Goal: Task Accomplishment & Management: Manage account settings

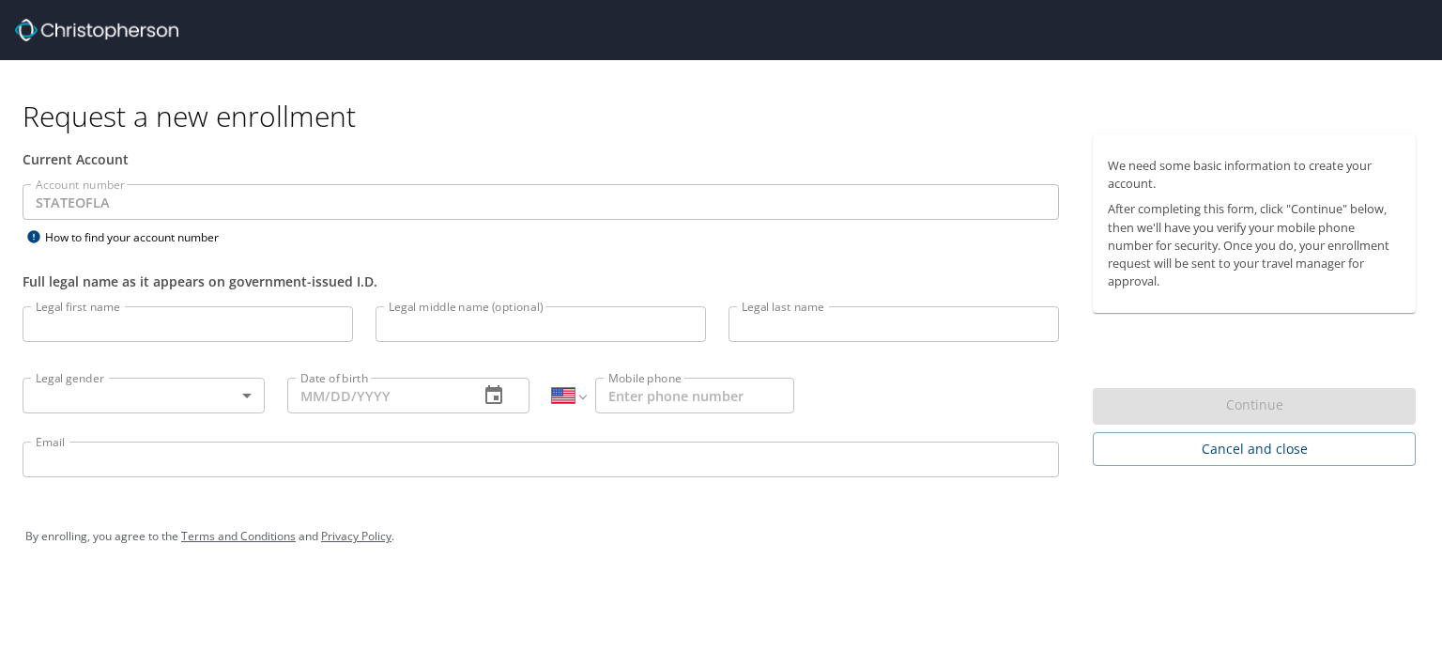
select select "US"
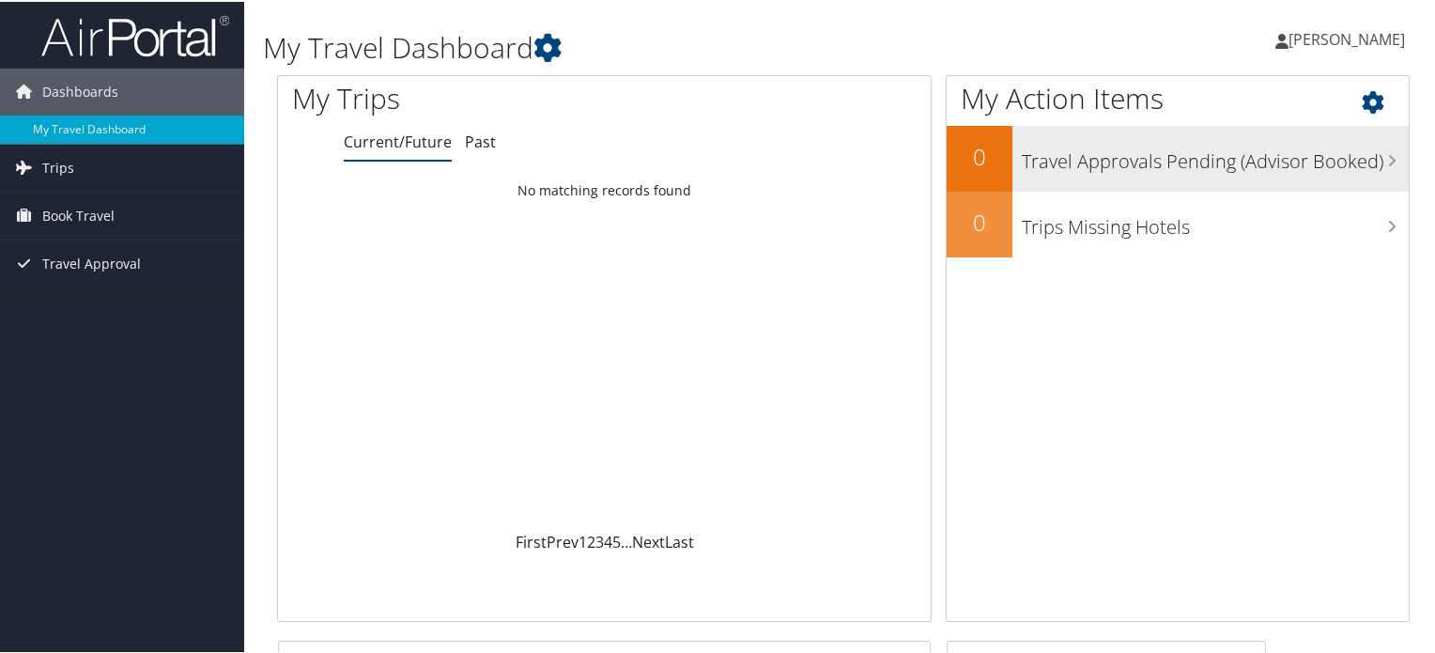
click at [1041, 171] on h3 "Travel Approvals Pending (Advisor Booked)" at bounding box center [1215, 155] width 387 height 36
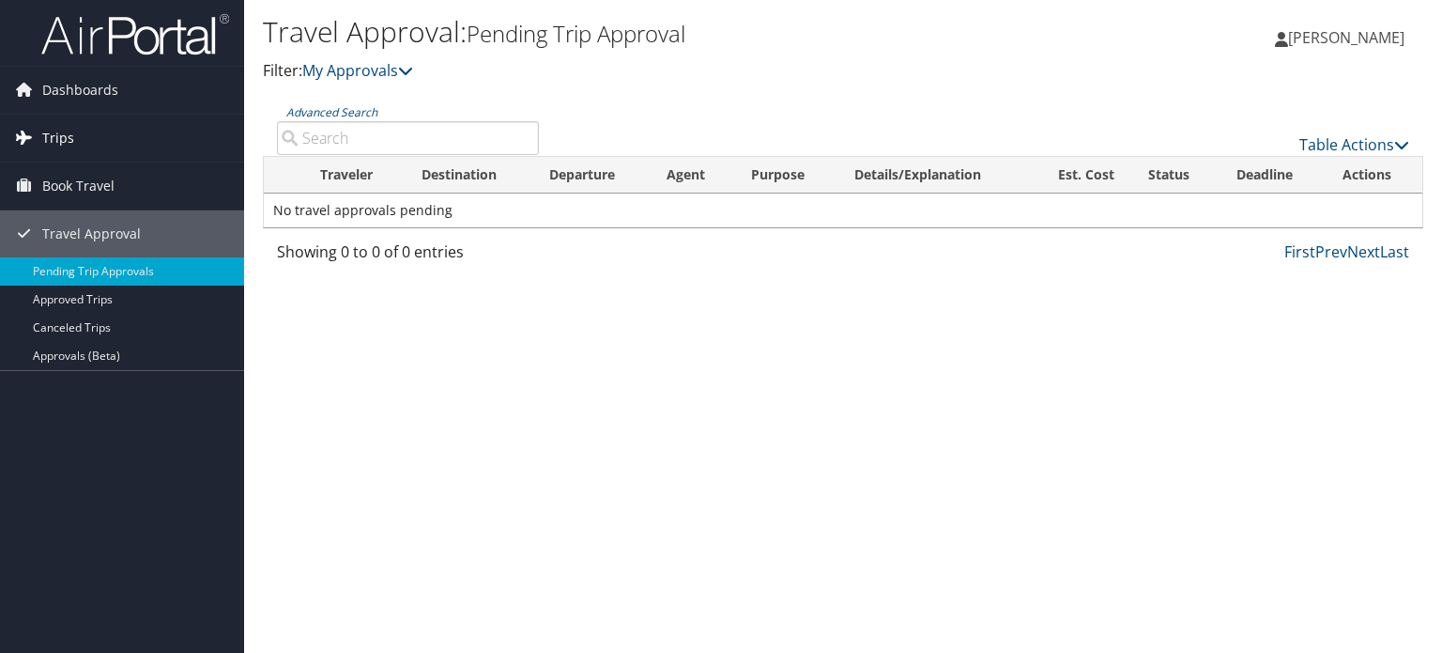
click at [69, 149] on span "Trips" at bounding box center [58, 138] width 32 height 47
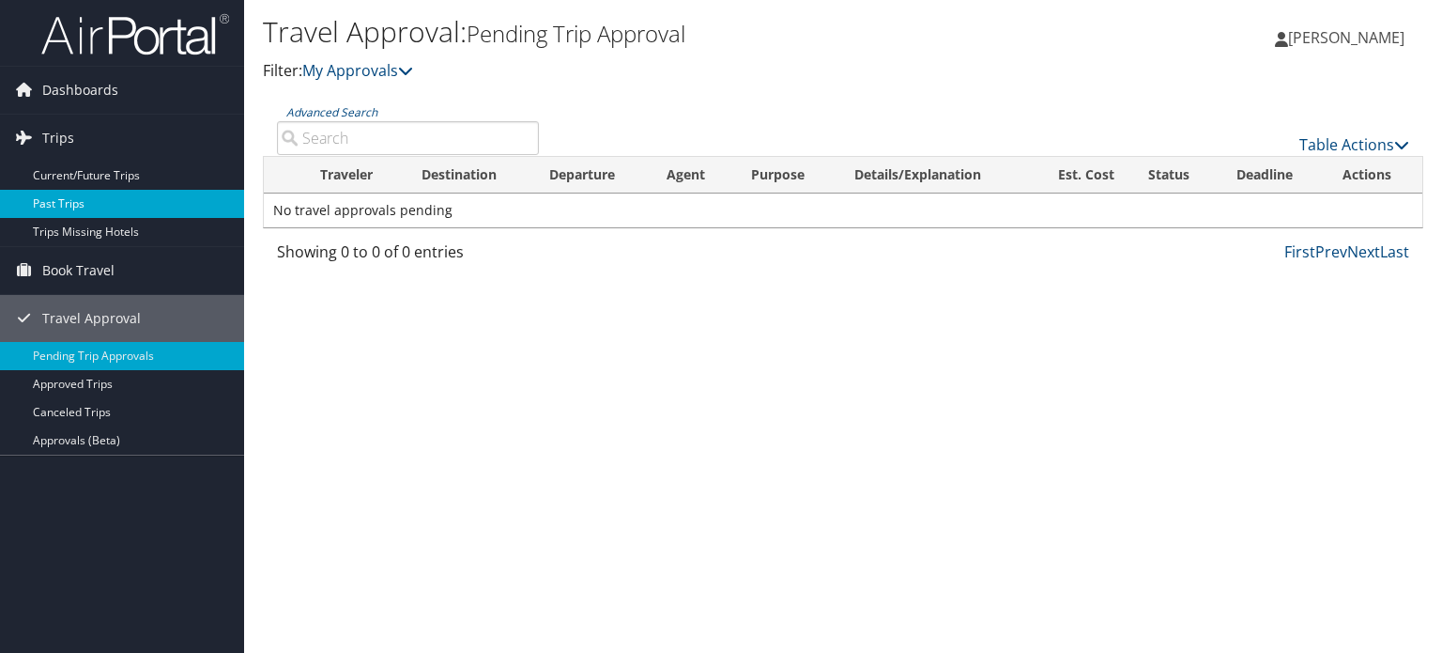
click at [75, 194] on link "Past Trips" at bounding box center [122, 204] width 244 height 28
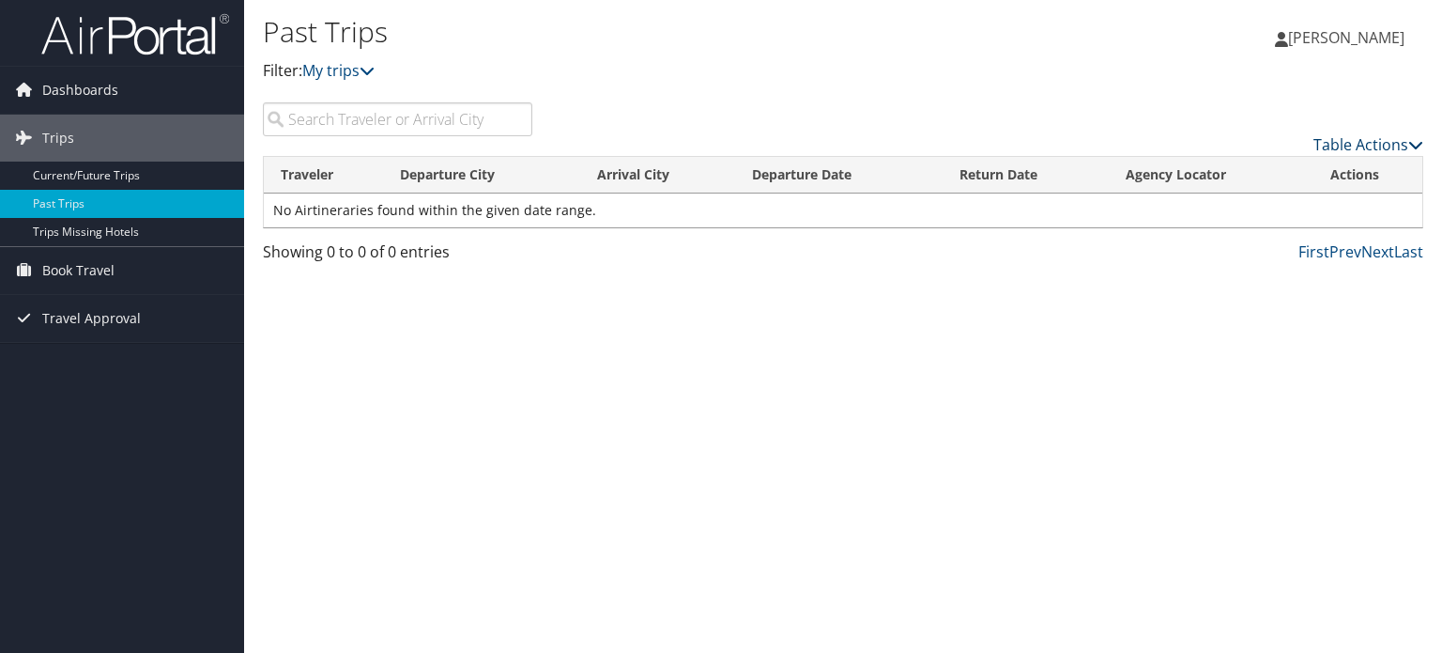
click at [1339, 149] on link "Table Actions" at bounding box center [1369, 144] width 110 height 21
click at [1340, 145] on div at bounding box center [721, 326] width 1442 height 653
click at [331, 78] on link "My trips" at bounding box center [338, 70] width 72 height 21
click at [372, 71] on icon at bounding box center [367, 70] width 15 height 15
click at [372, 69] on icon at bounding box center [367, 70] width 15 height 15
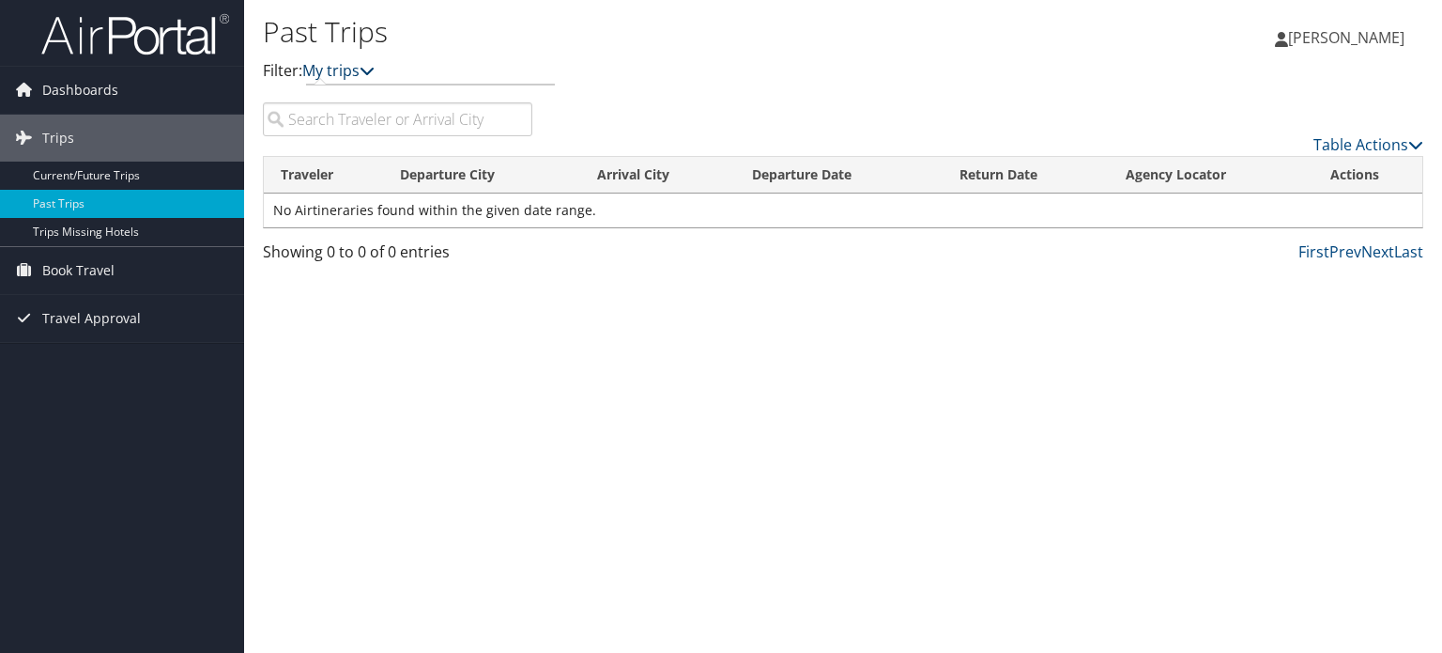
click at [372, 69] on icon at bounding box center [367, 70] width 15 height 15
click at [343, 123] on input "search" at bounding box center [397, 119] width 269 height 34
click at [44, 266] on span "Book Travel" at bounding box center [78, 270] width 72 height 47
click at [93, 85] on span "Dashboards" at bounding box center [80, 90] width 76 height 47
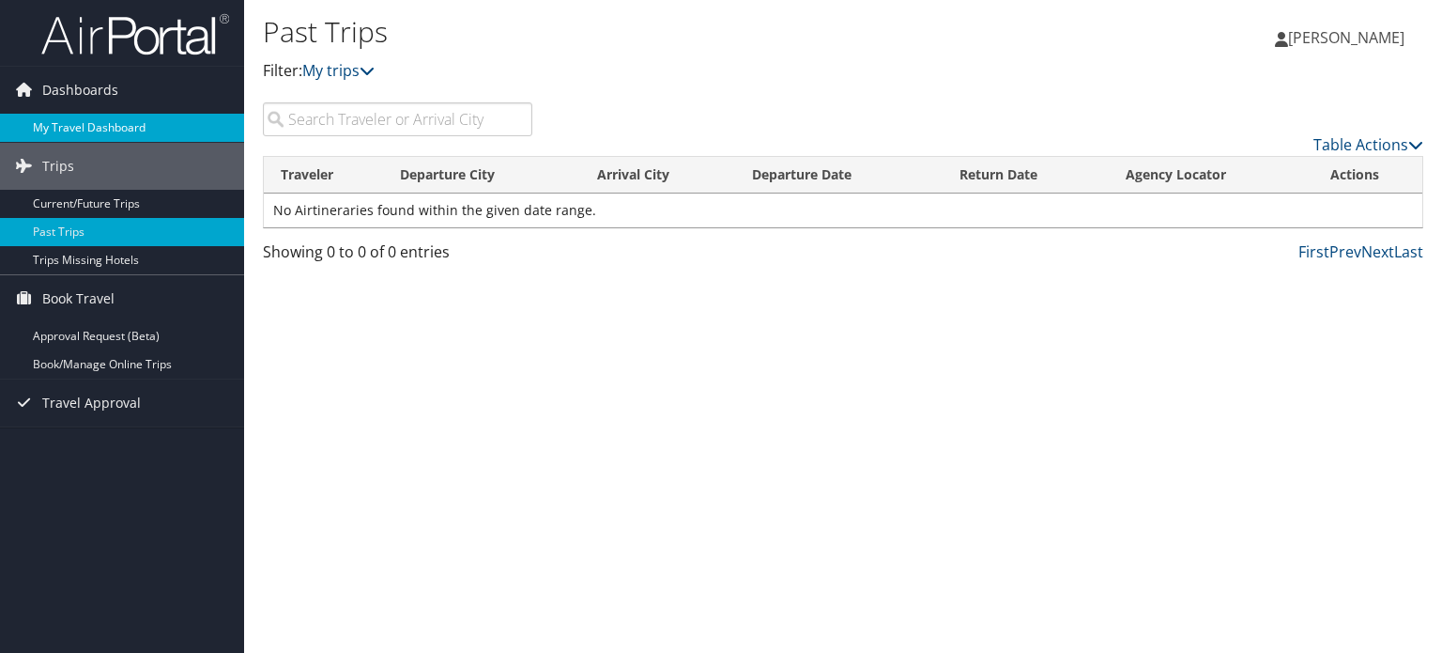
click at [109, 123] on link "My Travel Dashboard" at bounding box center [122, 128] width 244 height 28
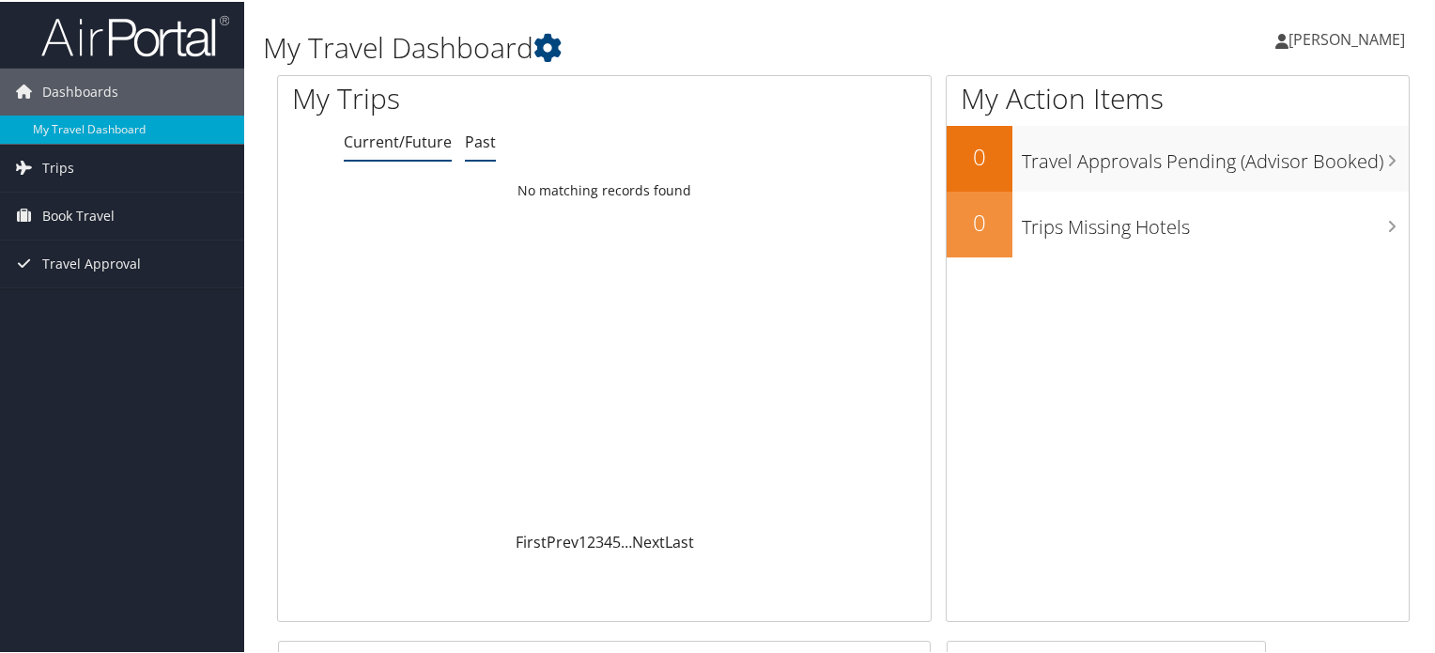
click at [476, 146] on link "Past" at bounding box center [480, 140] width 31 height 21
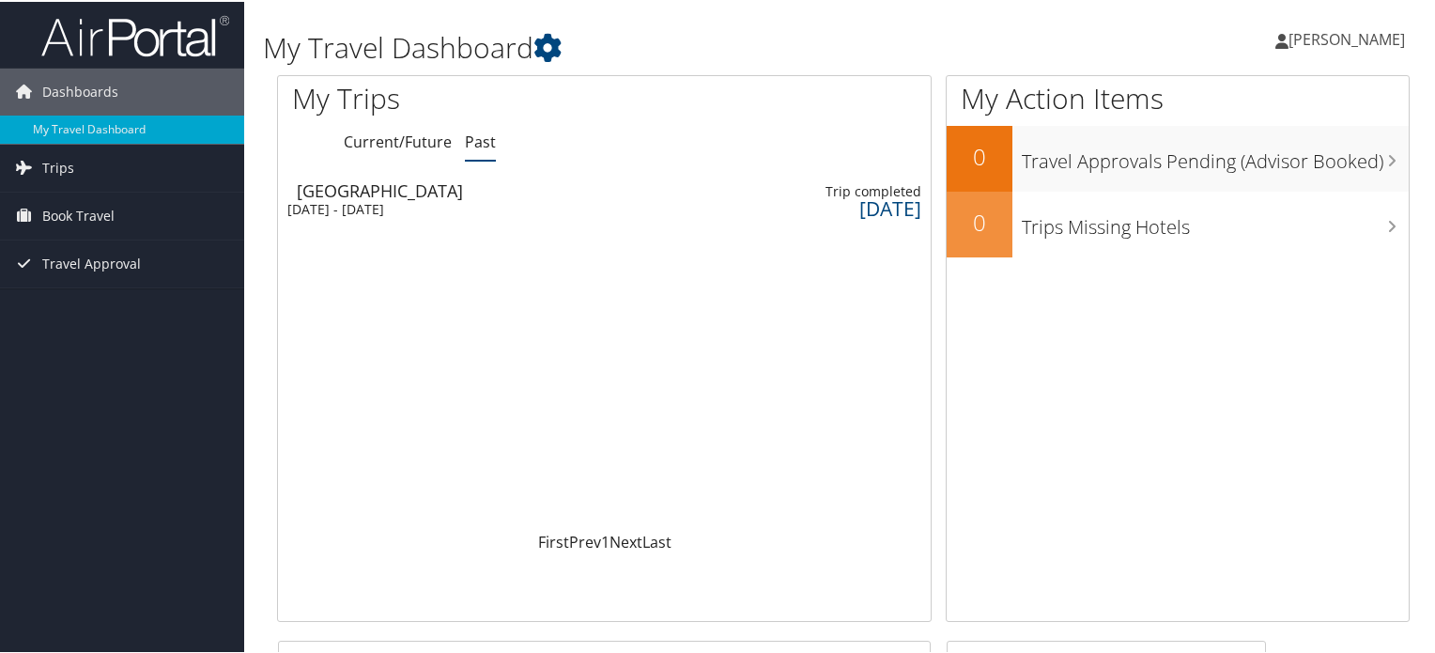
click at [395, 207] on div "Sun 12 Nov 2023 - Thu 16 Nov 2023" at bounding box center [383, 207] width 192 height 17
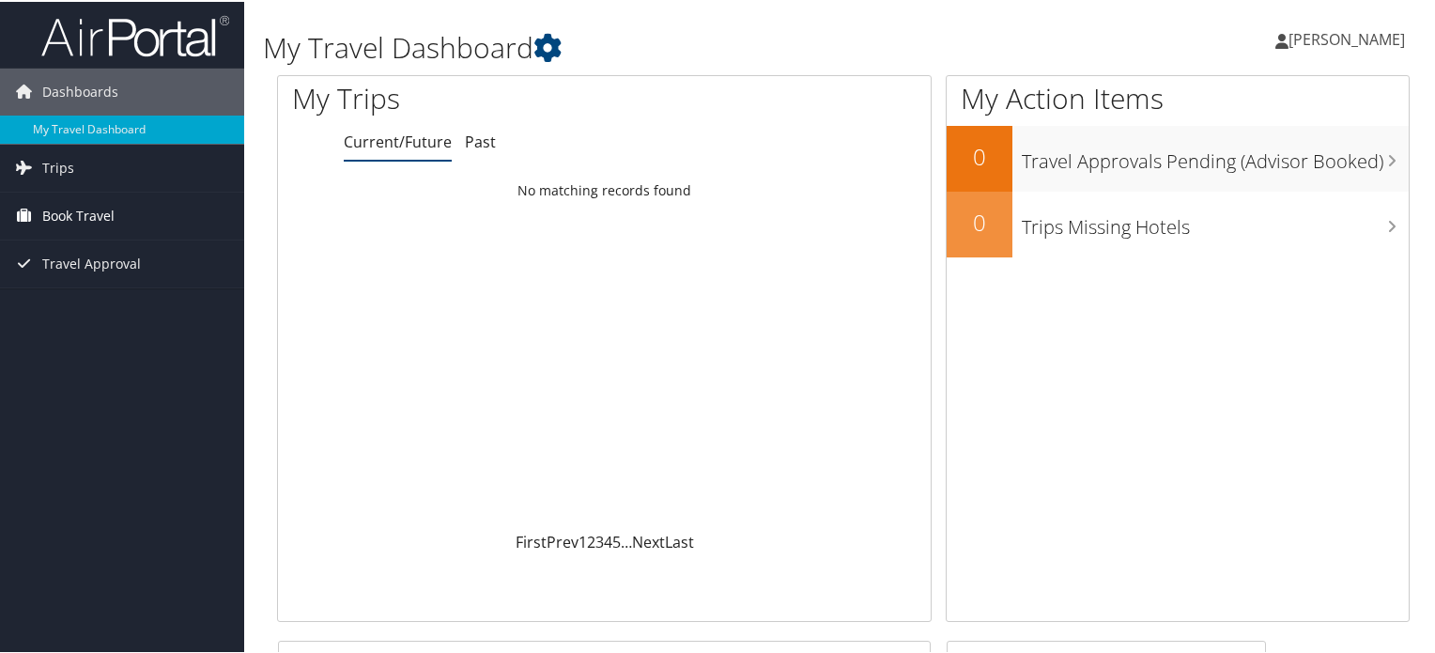
click at [84, 211] on span "Book Travel" at bounding box center [78, 214] width 72 height 47
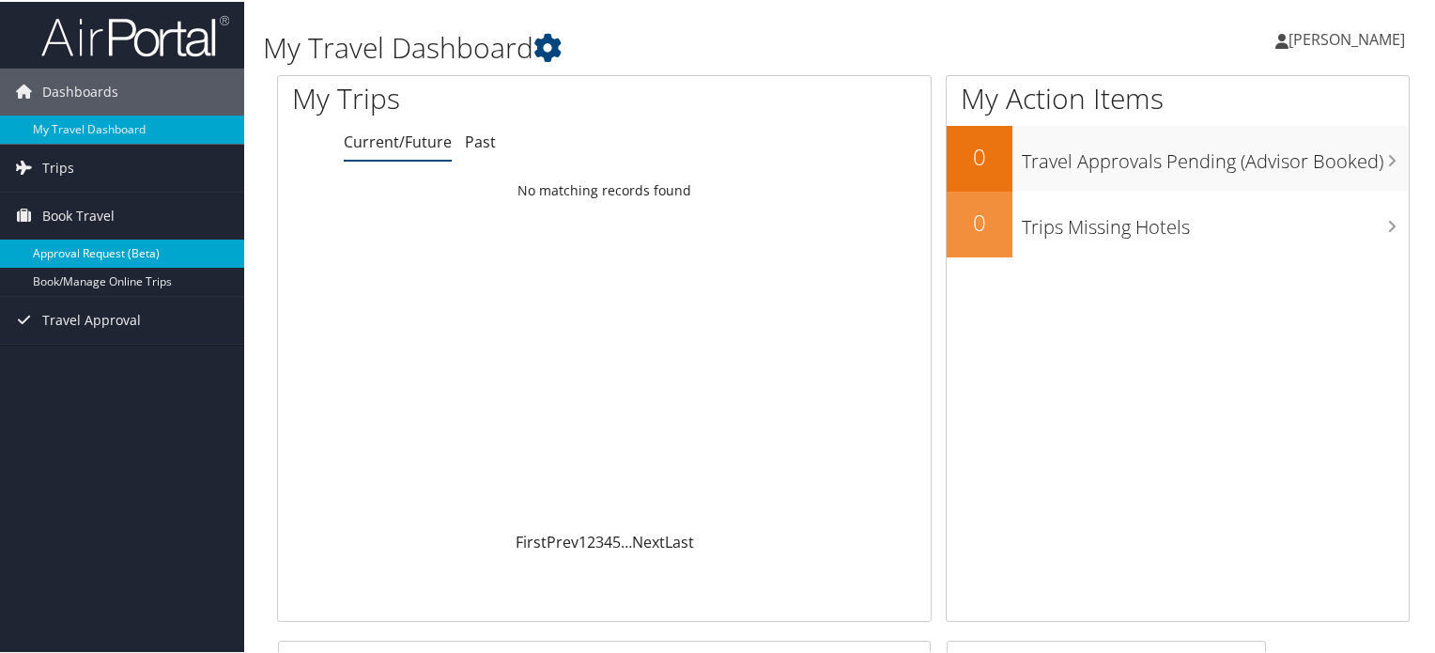
click at [59, 250] on link "Approval Request (Beta)" at bounding box center [122, 252] width 244 height 28
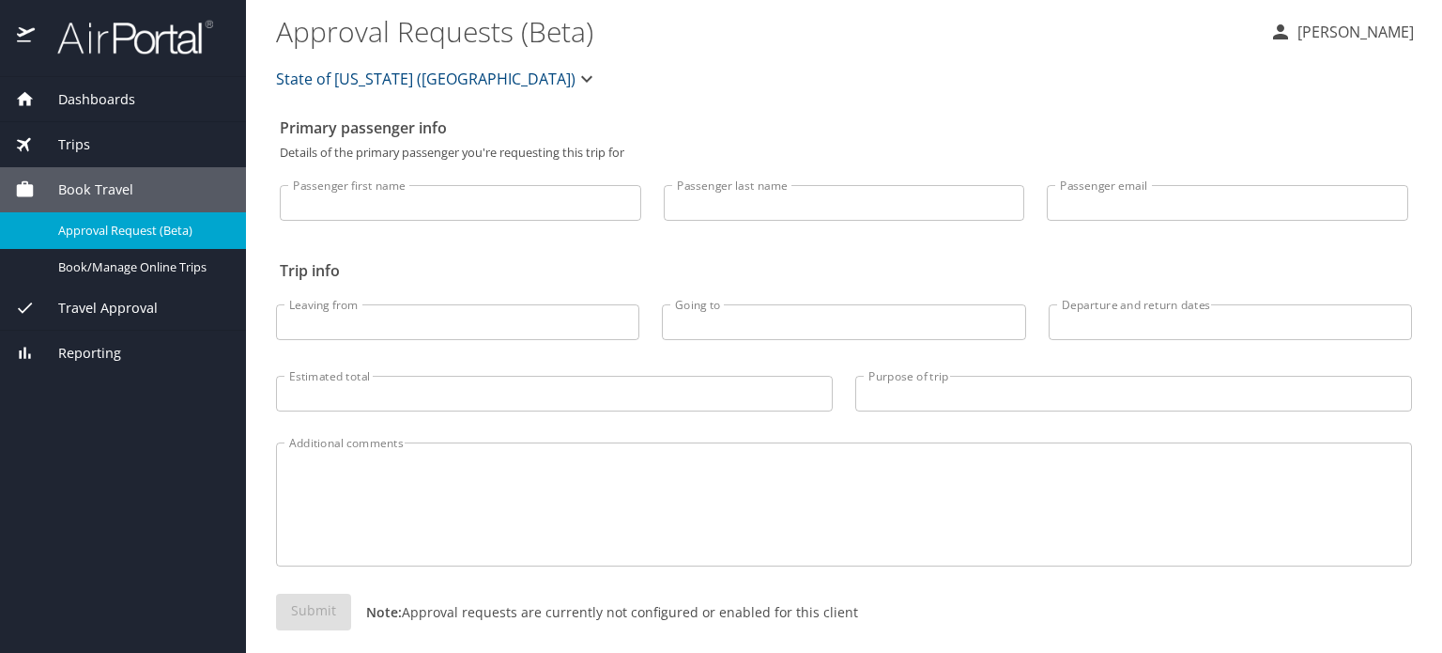
select select "US"
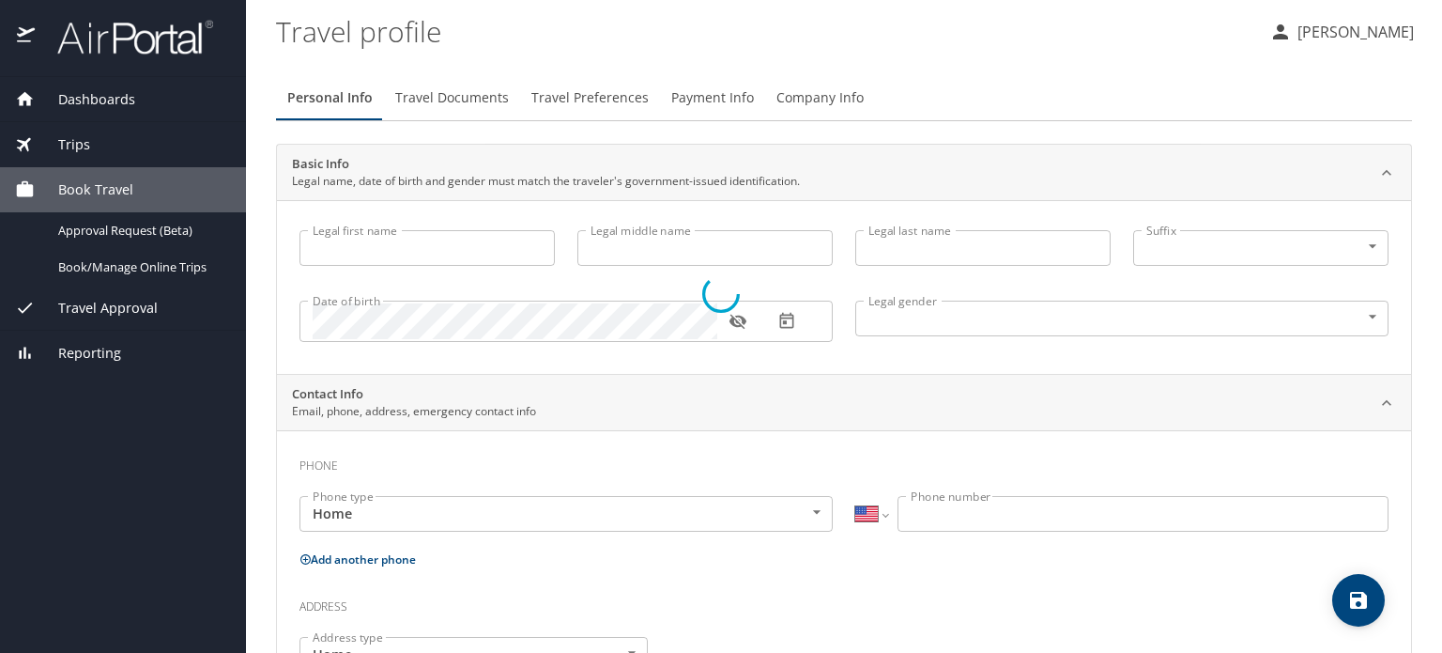
type input "Robert"
type input "Penn"
type input "Male"
type input "Lakisha"
type input "Penn"
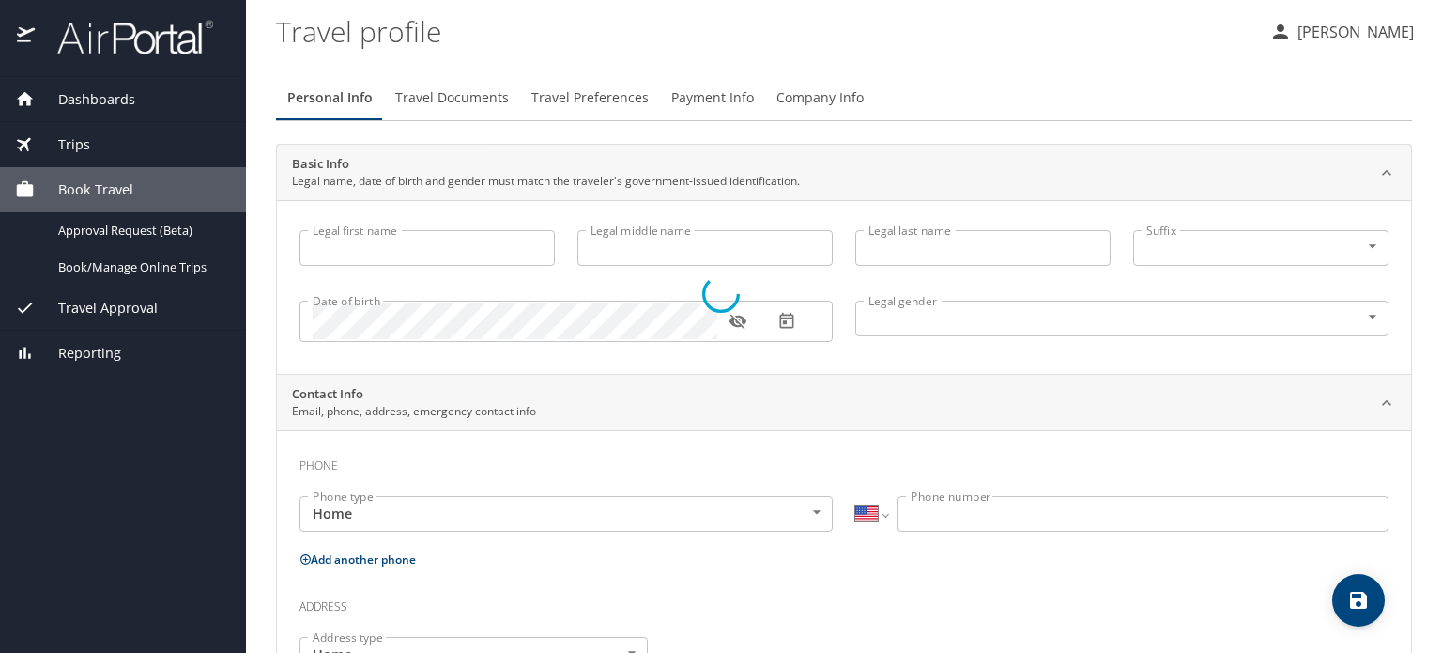
select select "IR"
type input "56348794"
select select "US"
select select "IR"
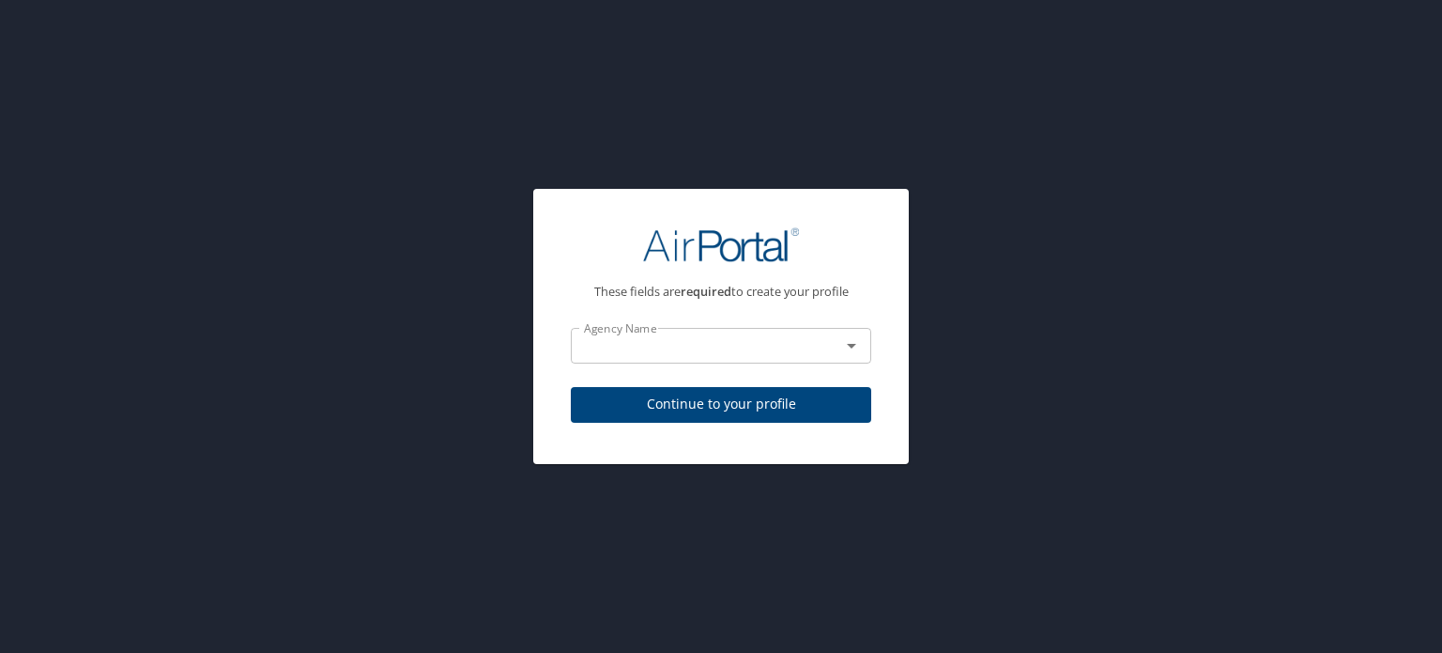
click at [715, 360] on div "Agency Name" at bounding box center [721, 346] width 300 height 36
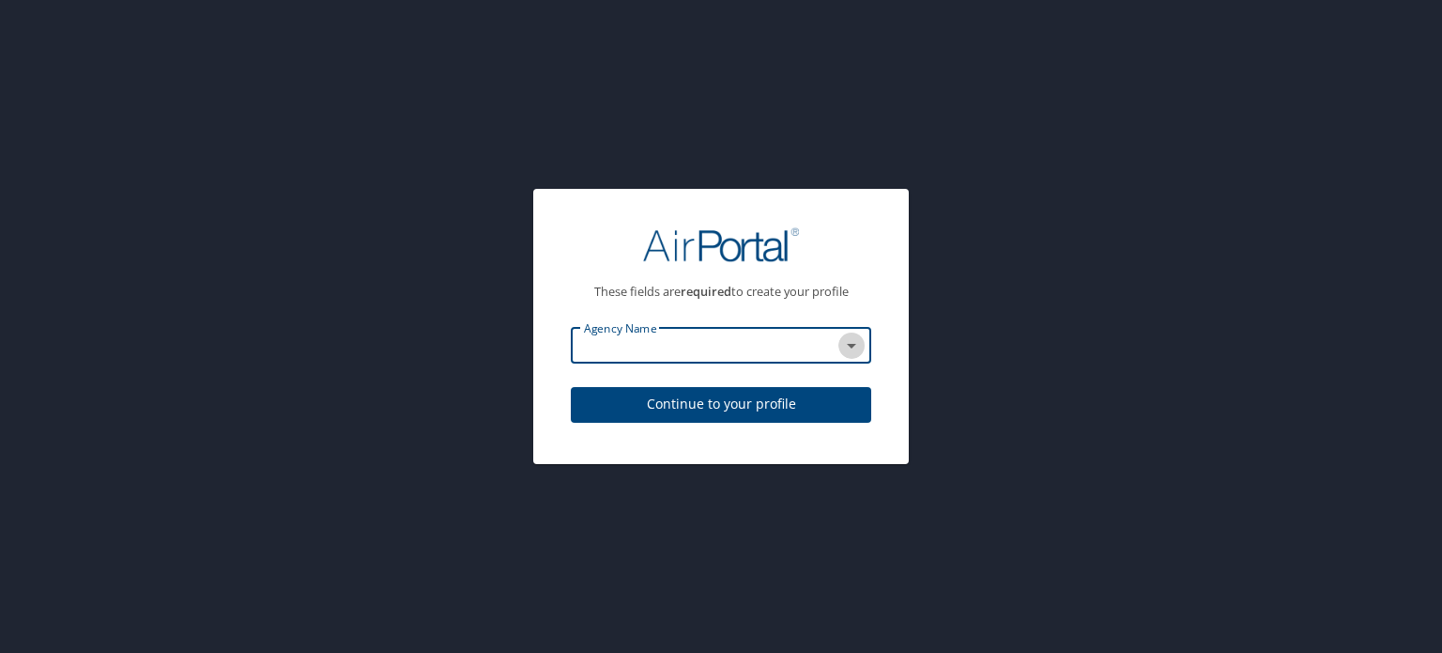
click at [856, 349] on icon "Open" at bounding box center [851, 345] width 23 height 23
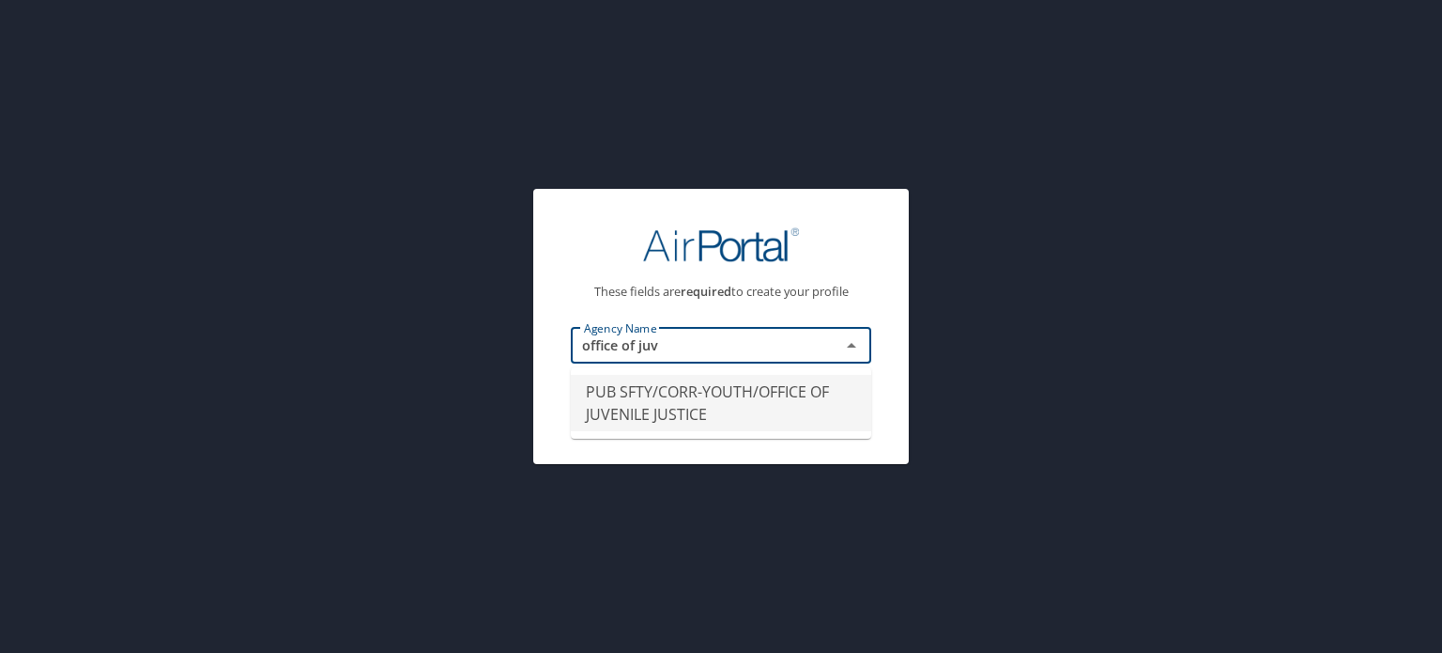
click at [667, 412] on li "PUB SFTY/CORR-YOUTH/OFFICE OF JUVENILE JUSTICE" at bounding box center [721, 403] width 300 height 56
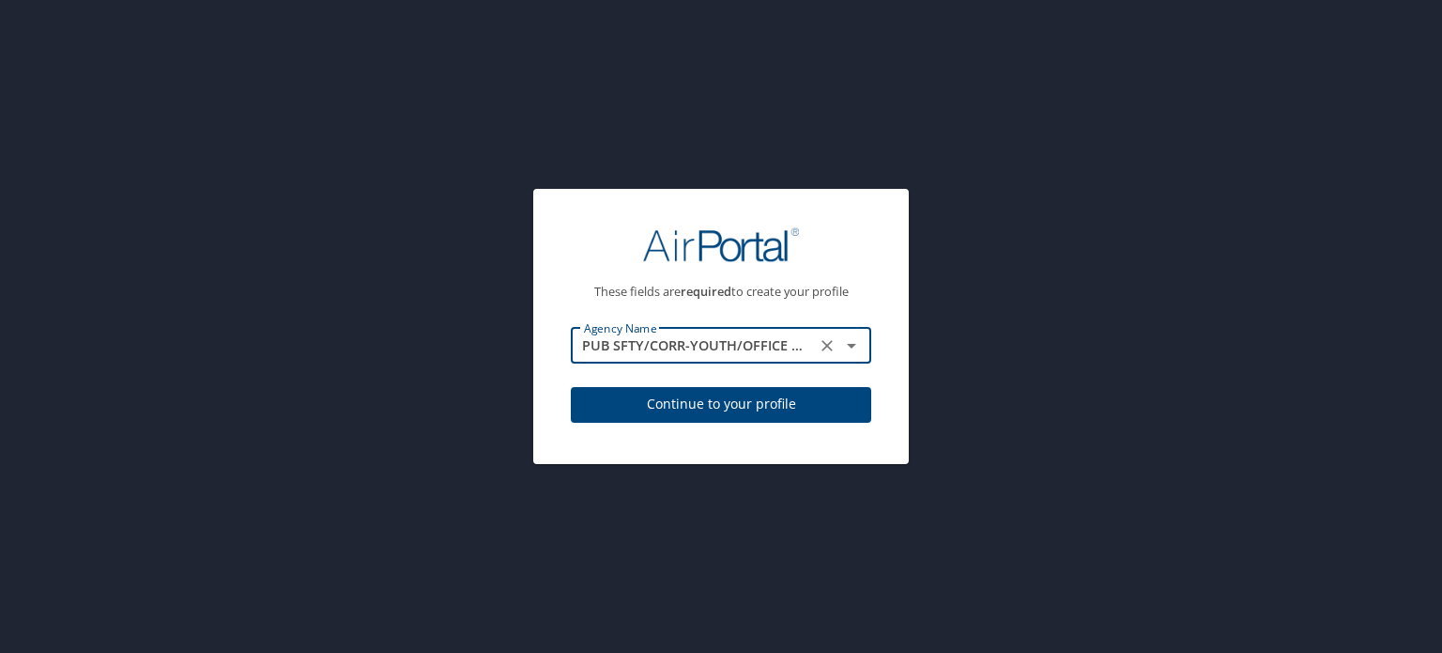
type input "PUB SFTY/CORR-YOUTH/OFFICE OF JUVENILE JUSTICE"
click at [675, 408] on span "Continue to your profile" at bounding box center [721, 403] width 270 height 23
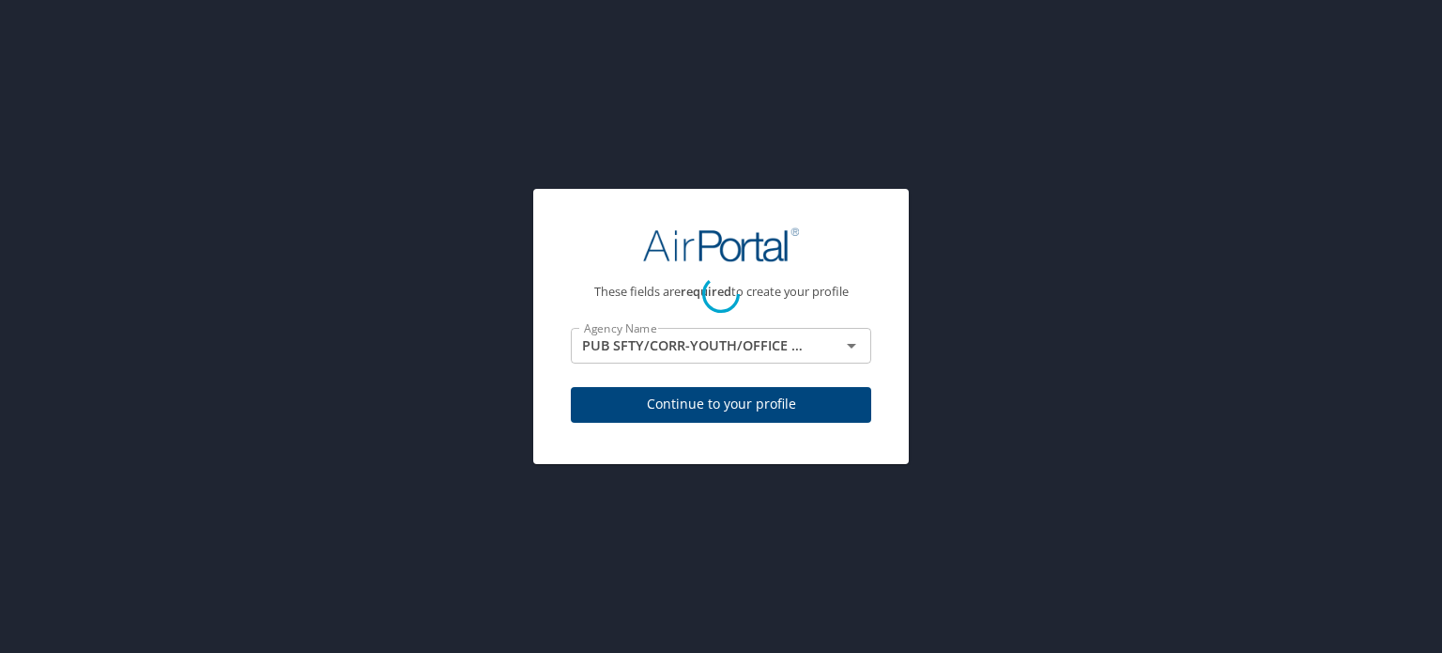
select select "US"
select select "IR"
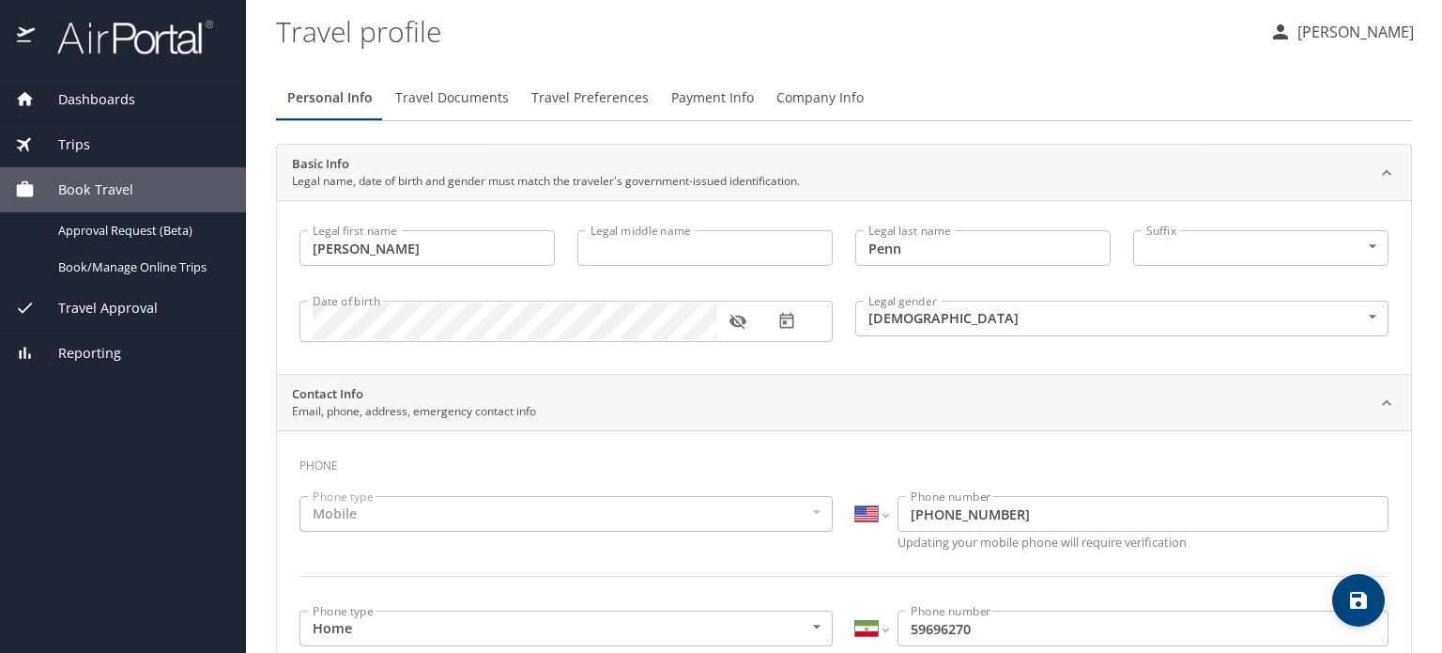
click at [417, 501] on div "Mobile" at bounding box center [566, 514] width 533 height 36
click at [447, 100] on span "Travel Documents" at bounding box center [452, 97] width 114 height 23
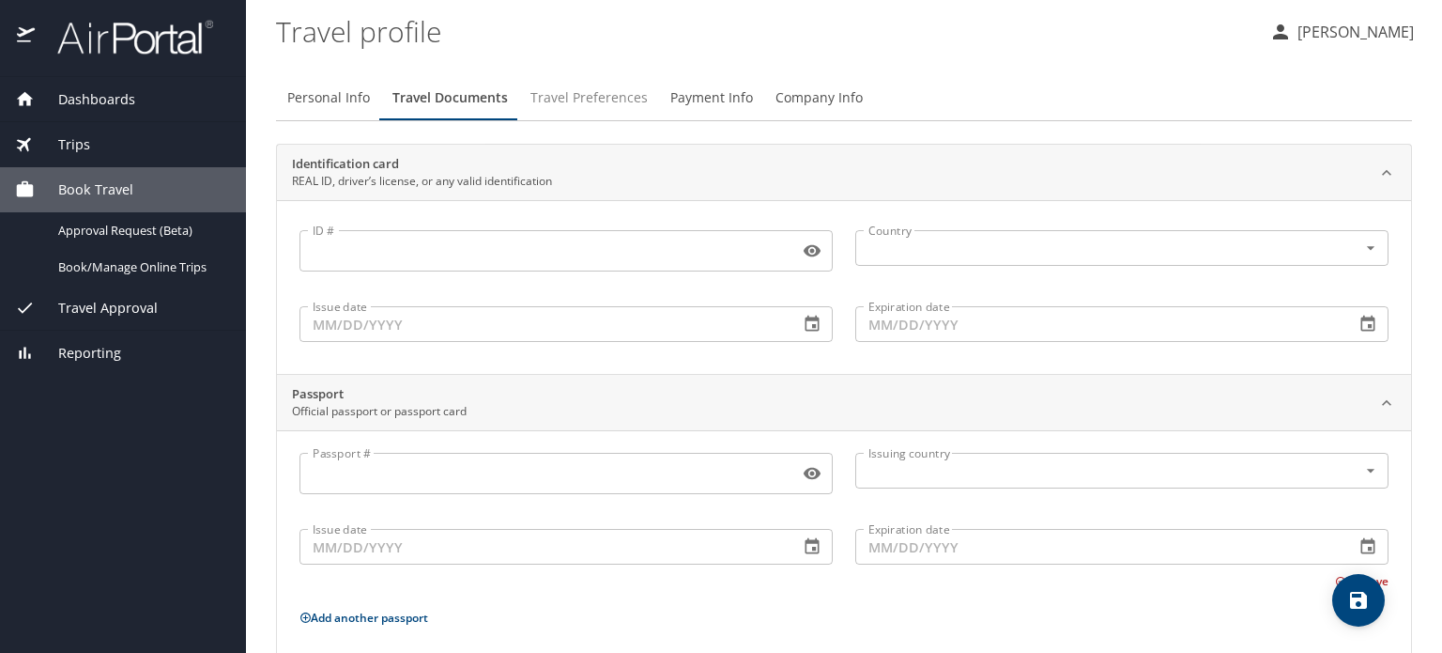
click at [590, 97] on span "Travel Preferences" at bounding box center [588, 97] width 117 height 23
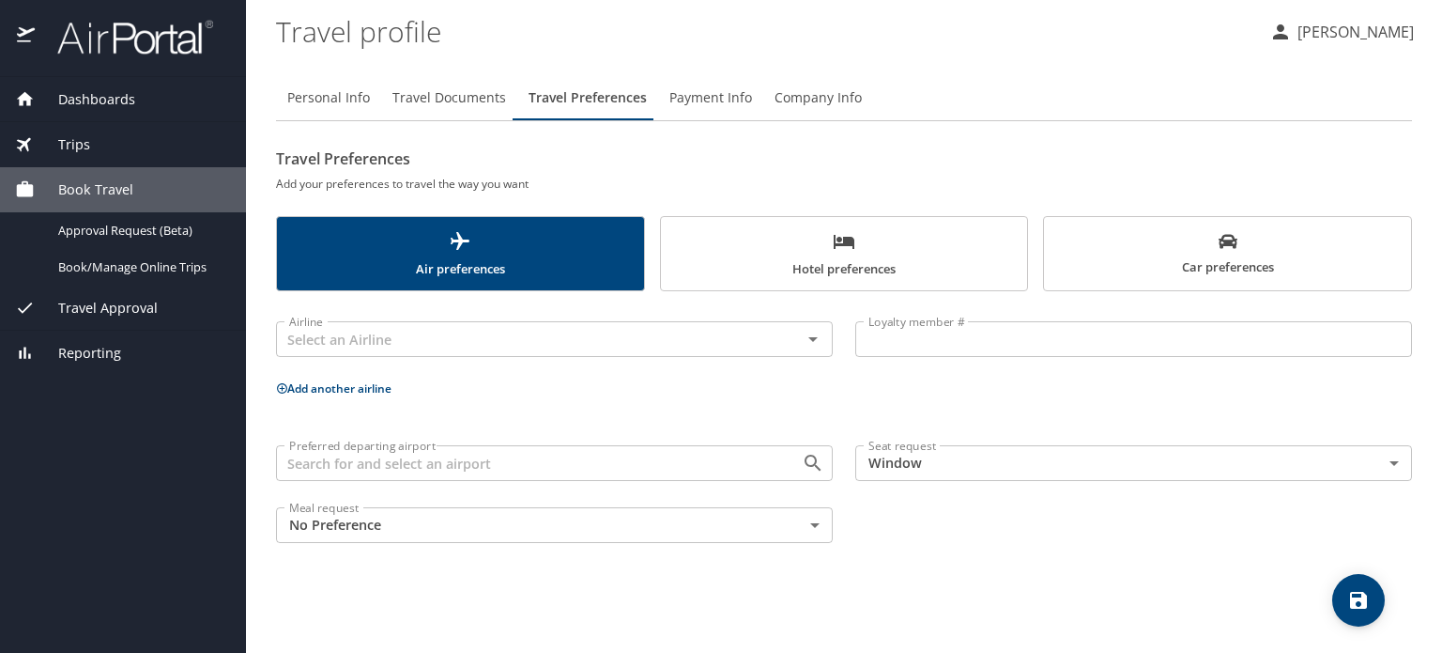
click at [684, 104] on span "Payment Info" at bounding box center [710, 97] width 83 height 23
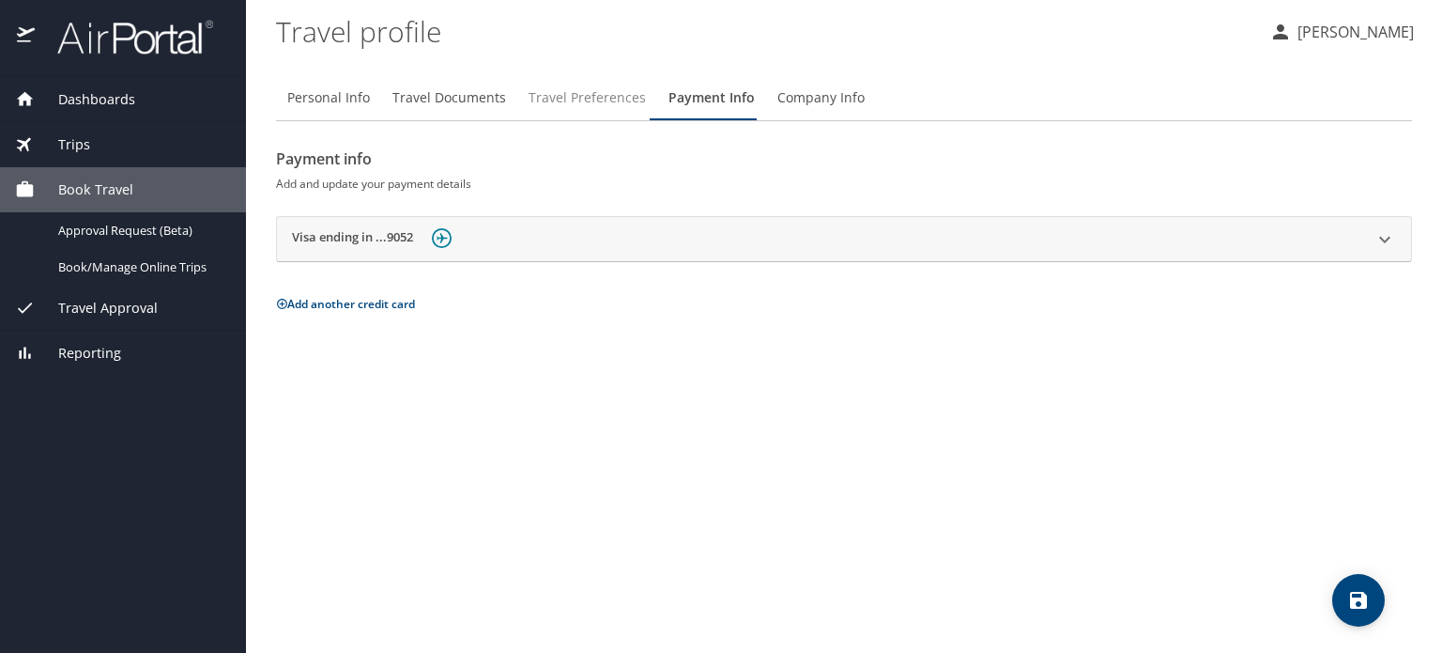
click at [590, 96] on span "Travel Preferences" at bounding box center [587, 97] width 117 height 23
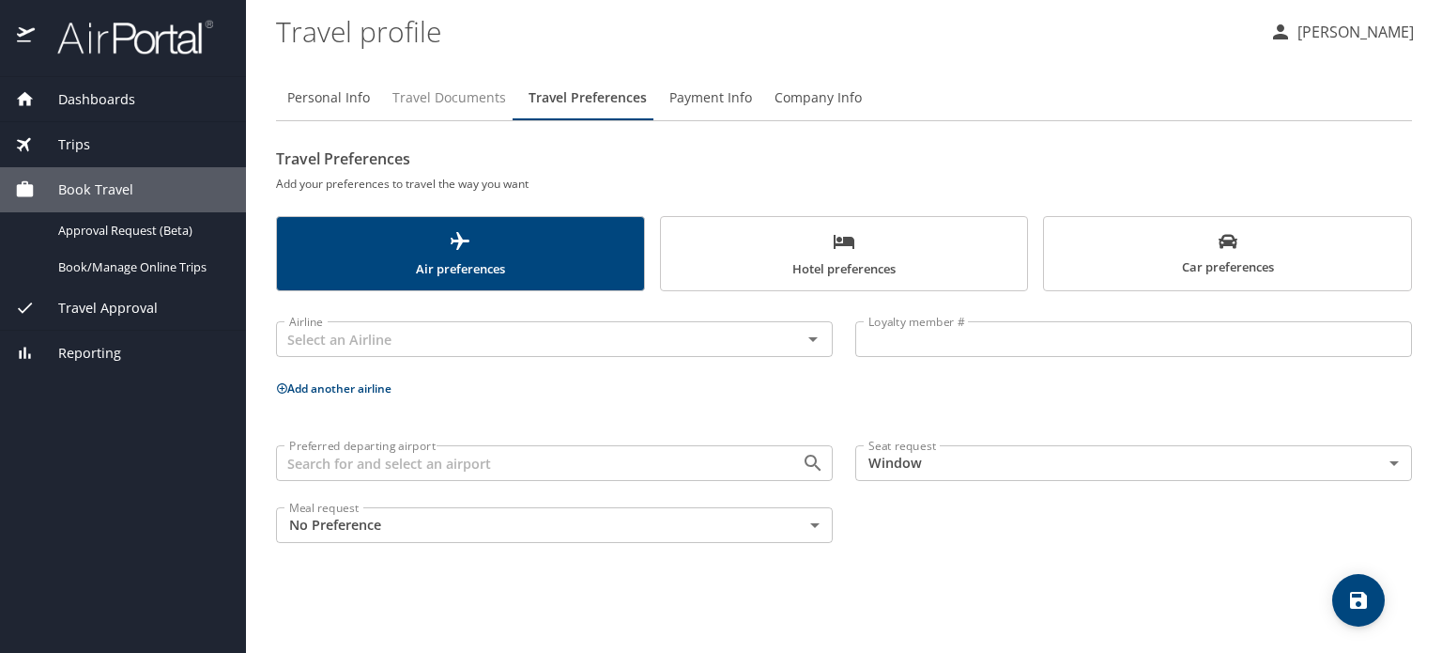
click at [448, 87] on span "Travel Documents" at bounding box center [449, 97] width 114 height 23
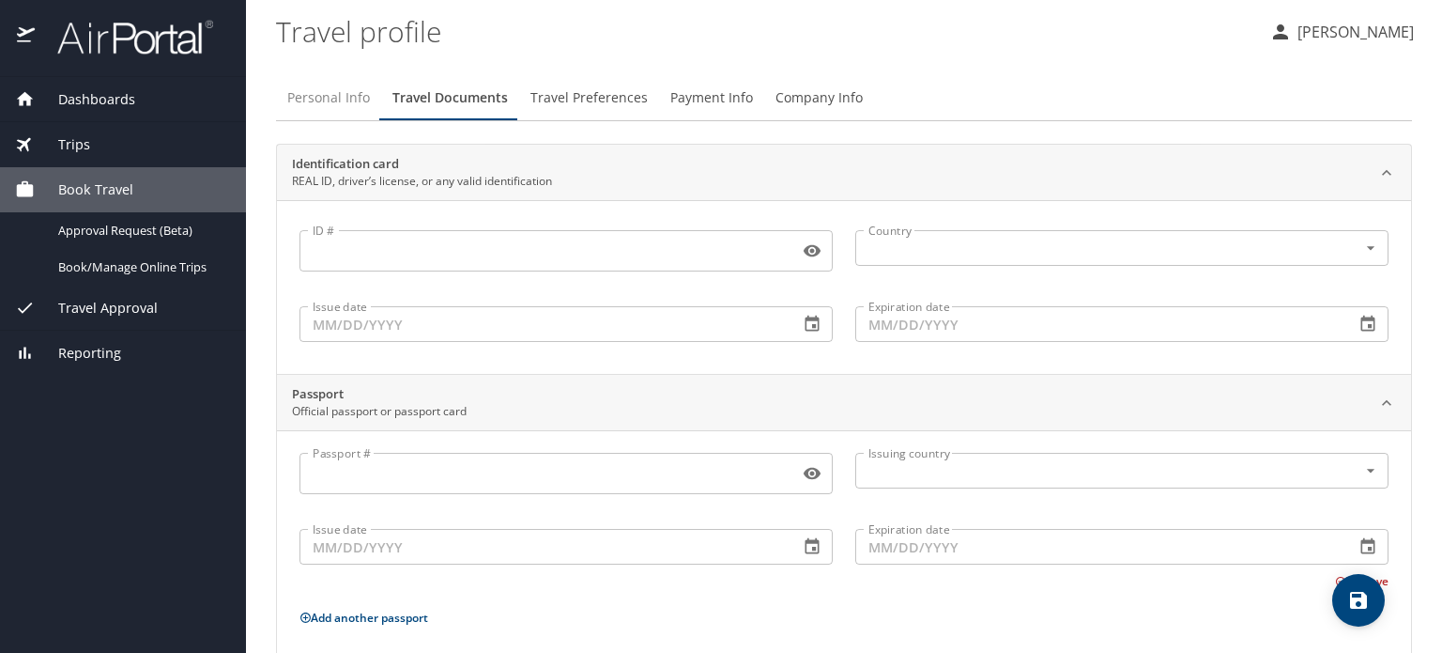
click at [331, 96] on span "Personal Info" at bounding box center [328, 97] width 83 height 23
select select "US"
select select "IR"
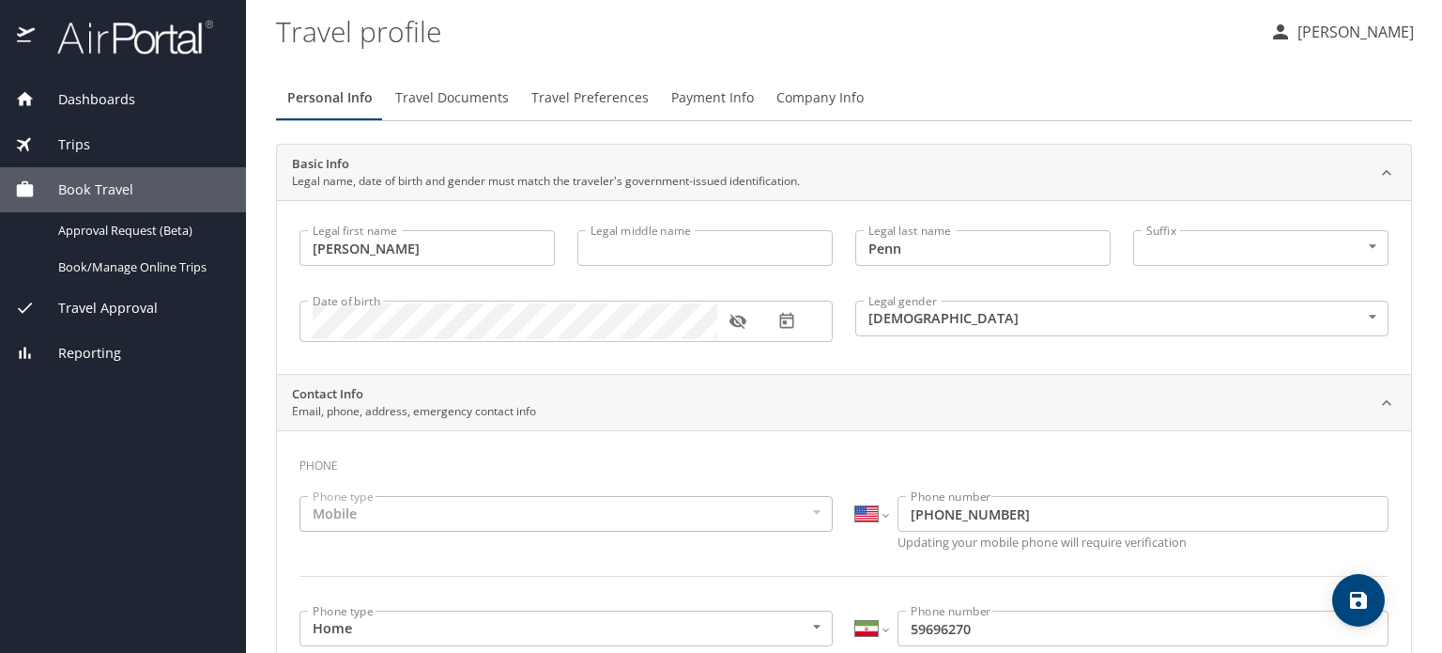
click at [434, 100] on span "Travel Documents" at bounding box center [452, 97] width 114 height 23
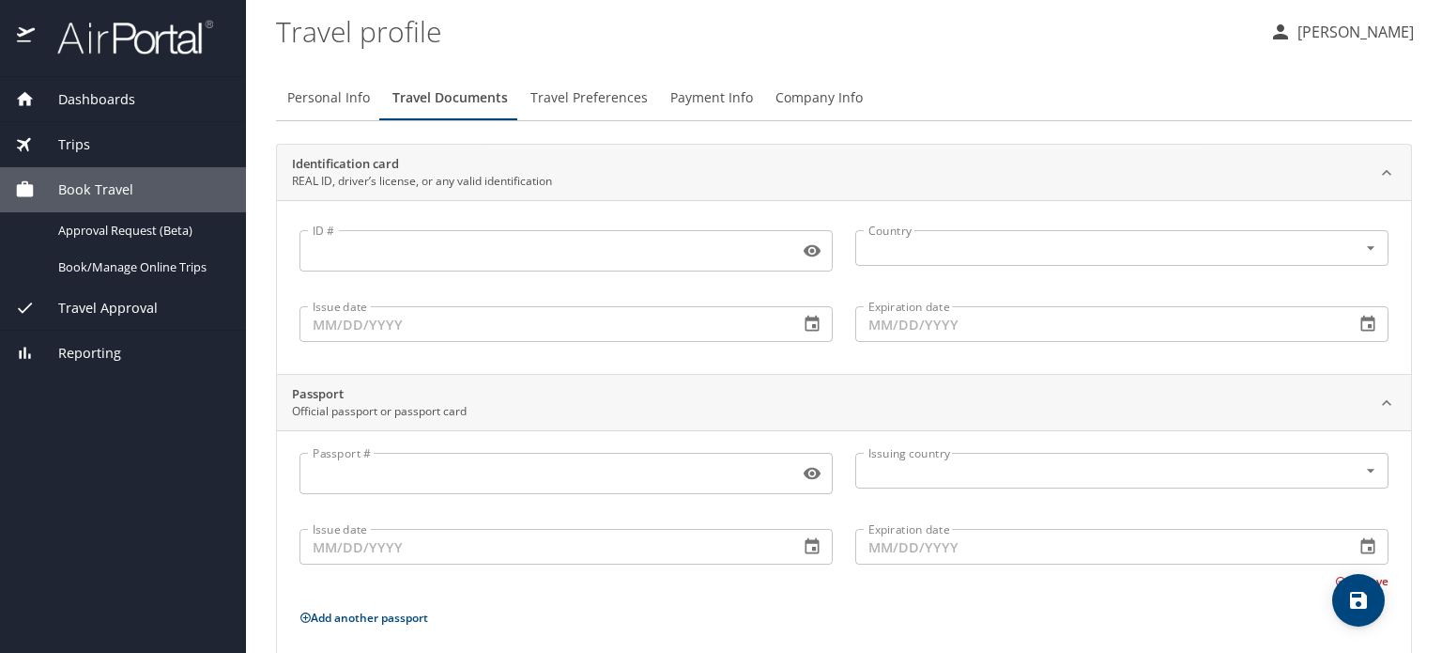
click at [472, 245] on input "ID #" at bounding box center [546, 251] width 492 height 36
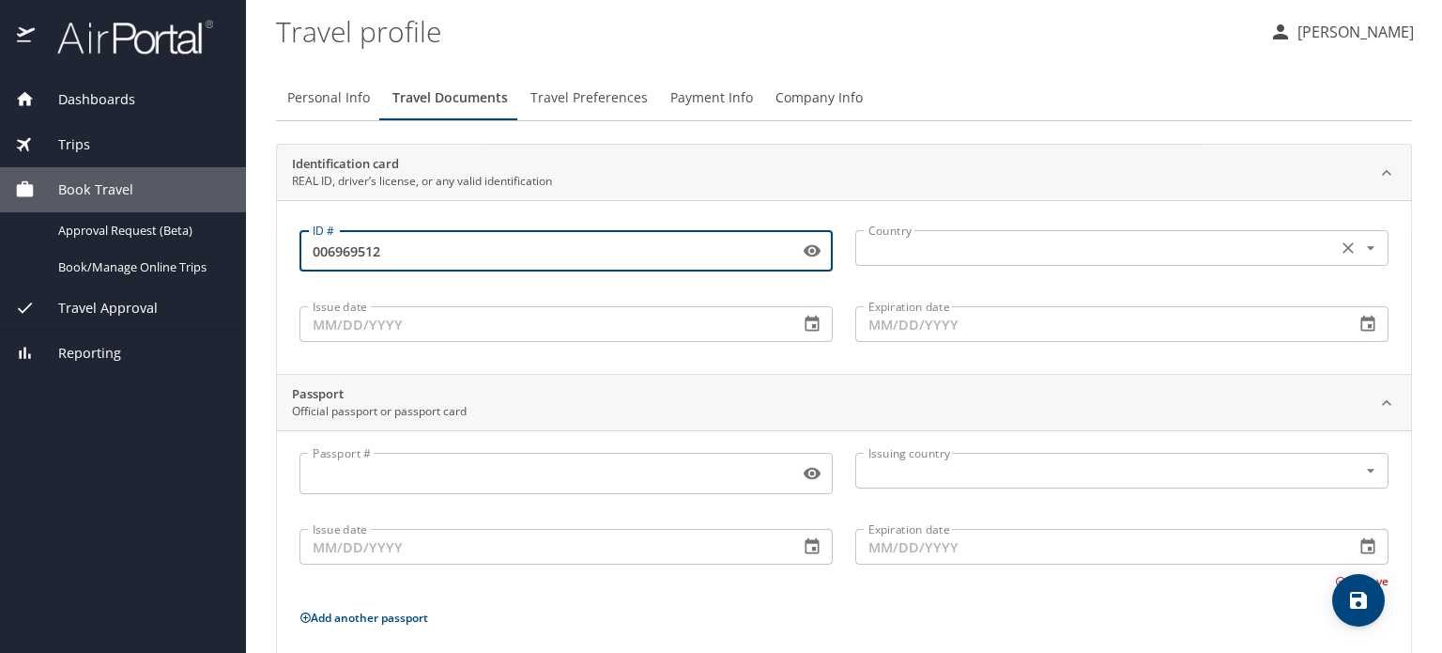
type input "006969512"
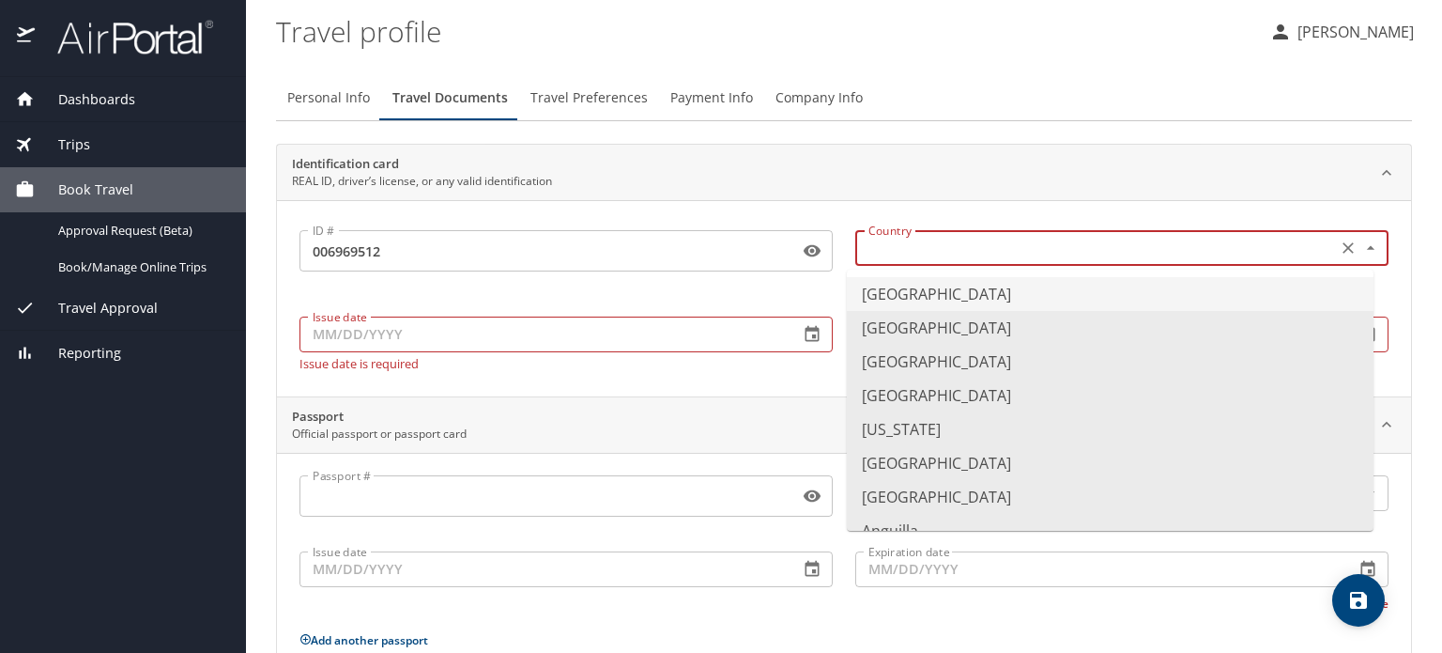
click at [867, 251] on input "text" at bounding box center [1094, 248] width 467 height 24
click at [883, 299] on li "United States of America" at bounding box center [1110, 294] width 527 height 34
type input "United States of America"
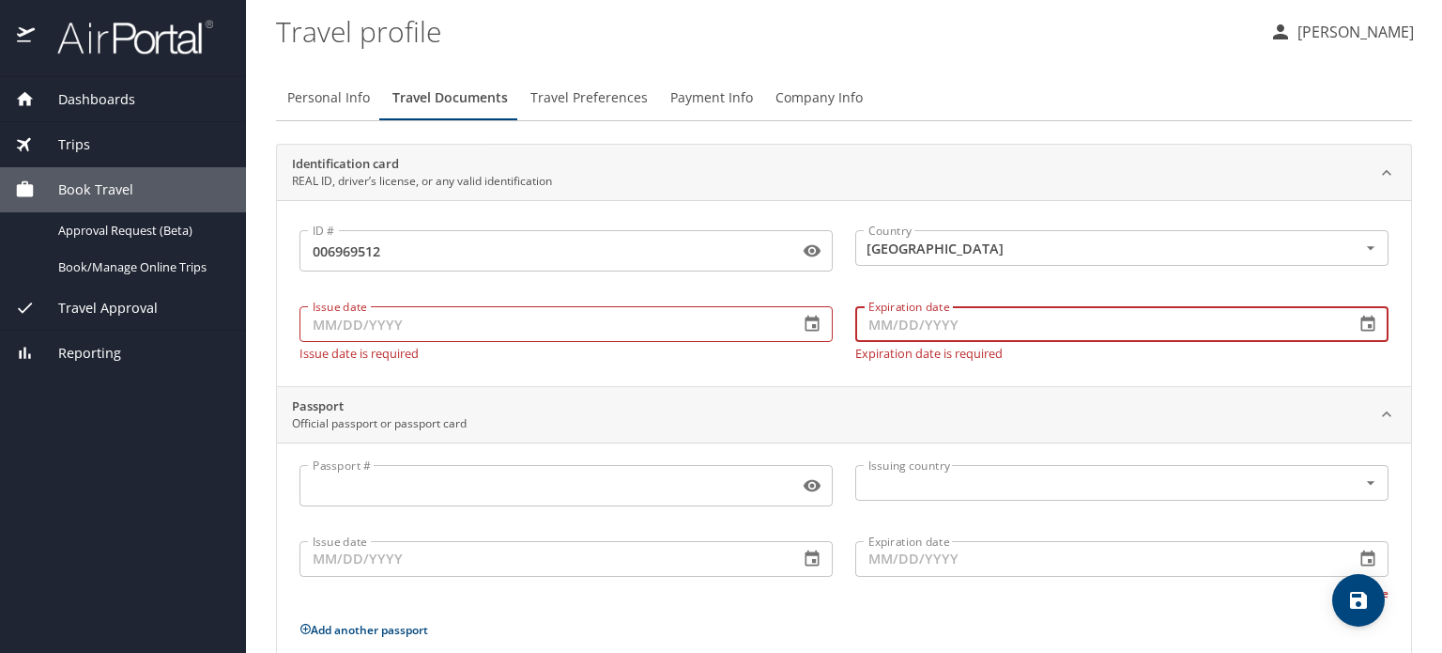
click at [886, 324] on input "Expiration date" at bounding box center [1097, 324] width 484 height 36
type input "04/22/2028"
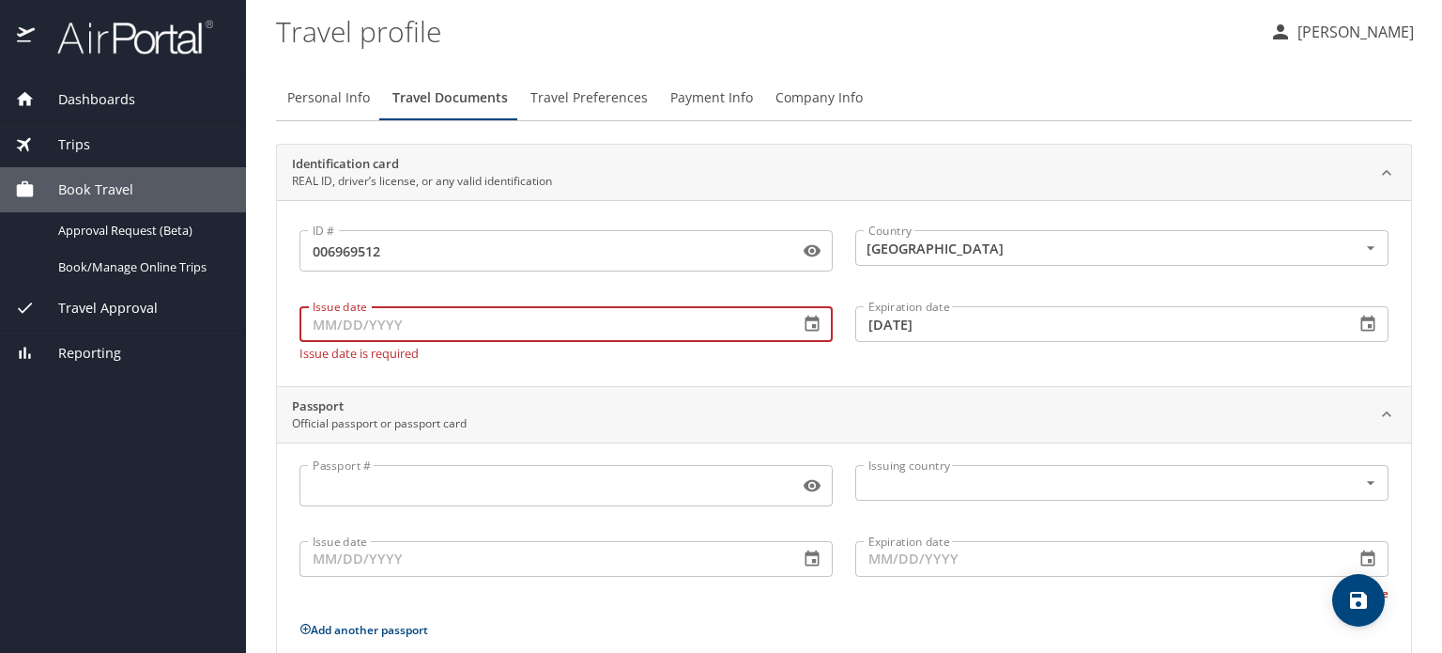
click at [450, 333] on input "Issue date" at bounding box center [542, 324] width 484 height 36
type input "02/07/2022"
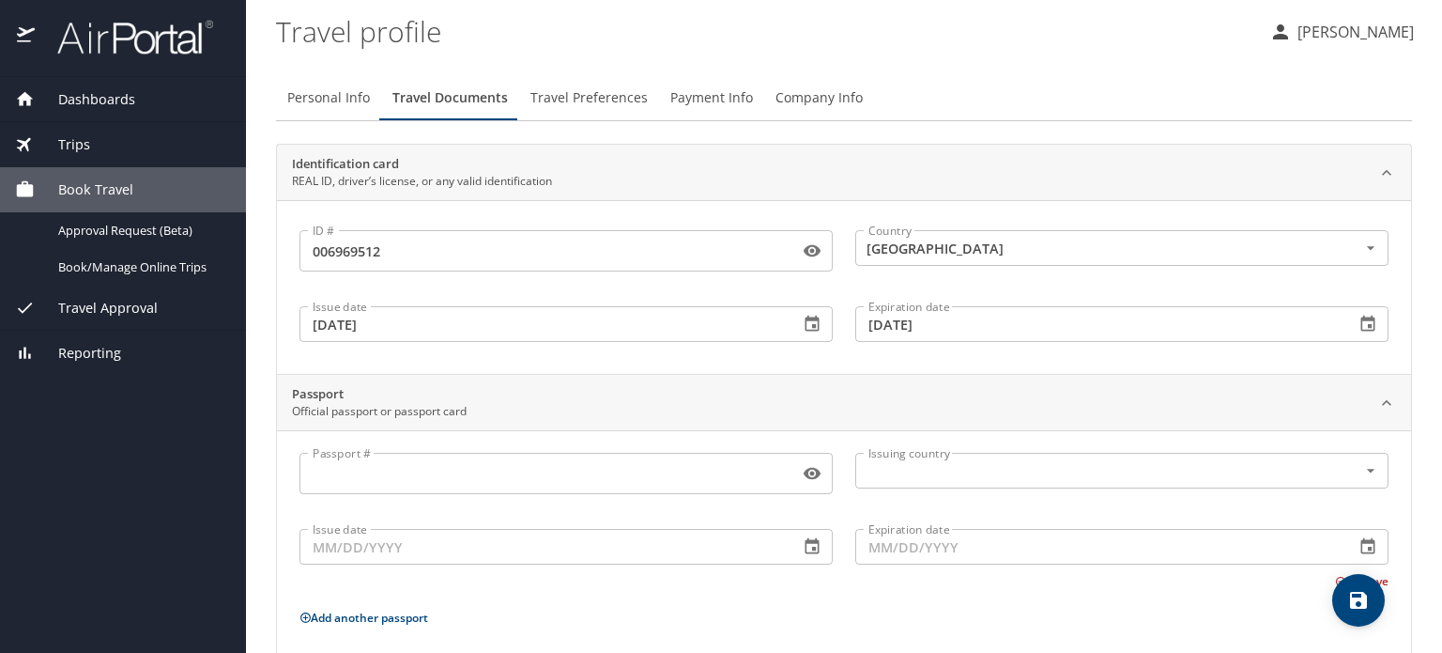
click at [714, 354] on div "Issue date 02/07/2022 Issue date" at bounding box center [566, 322] width 556 height 71
click at [593, 100] on span "Travel Preferences" at bounding box center [588, 97] width 117 height 23
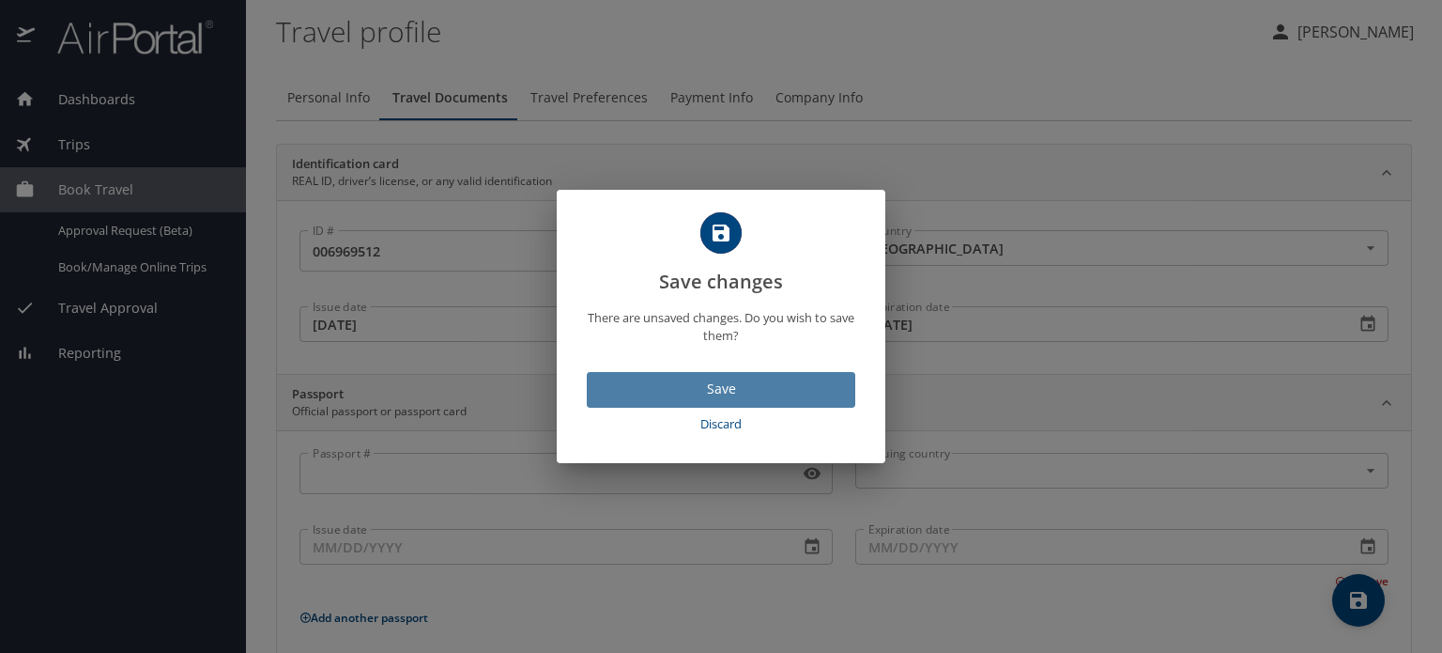
click at [691, 375] on button "Save" at bounding box center [721, 390] width 269 height 37
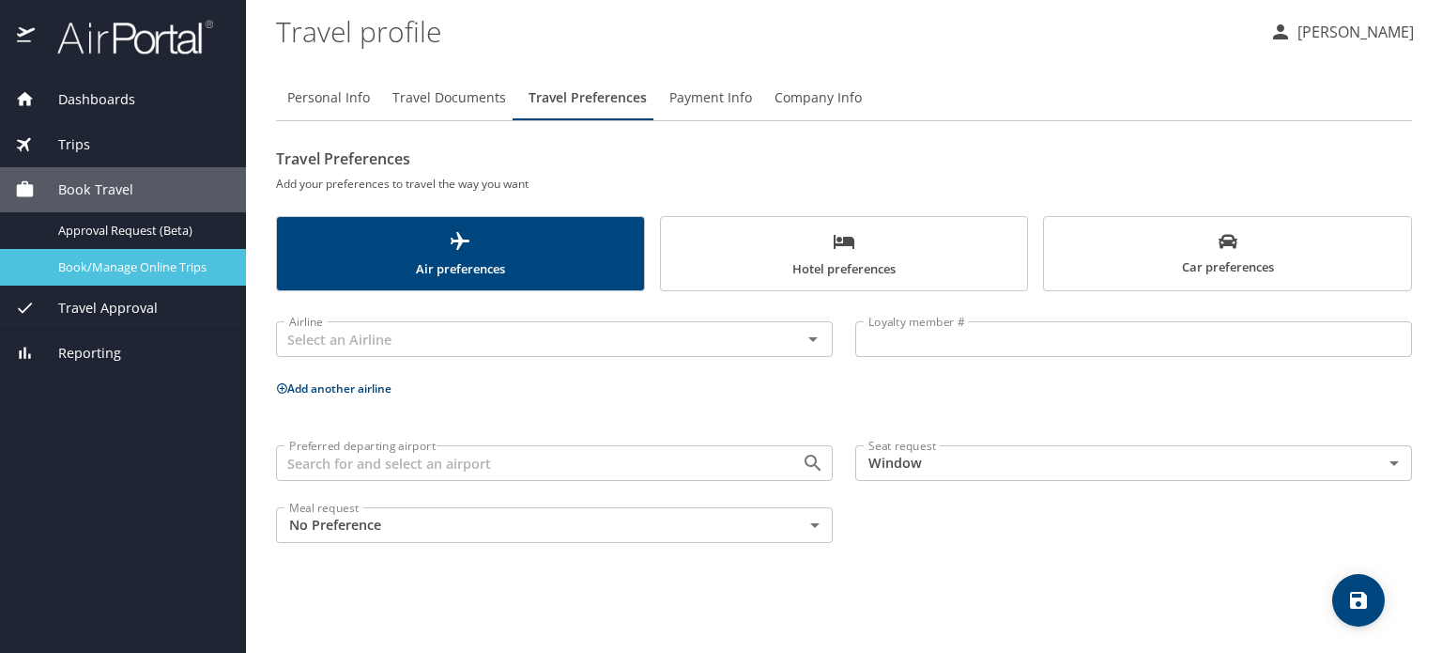
click at [120, 265] on span "Book/Manage Online Trips" at bounding box center [140, 267] width 165 height 18
